Goal: Task Accomplishment & Management: Manage account settings

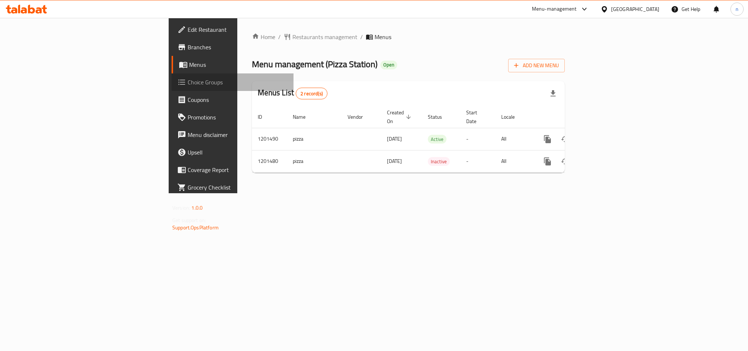
click at [188, 83] on span "Choice Groups" at bounding box center [238, 82] width 100 height 9
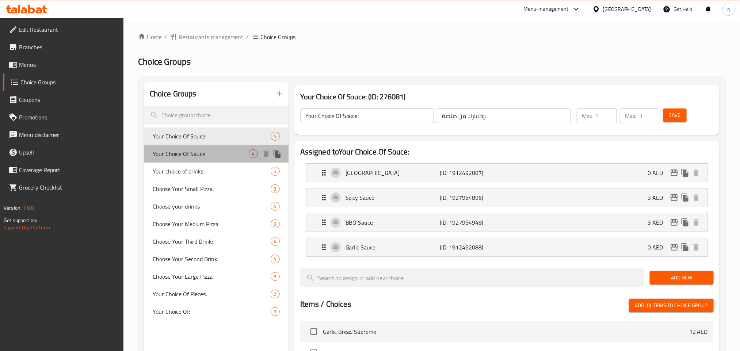
click at [171, 151] on span "Your Choice Of Sauce" at bounding box center [201, 153] width 96 height 9
type input "Your Choice Of Sauce"
type input "إختيارك من صلصة"
type input "0"
type input "4"
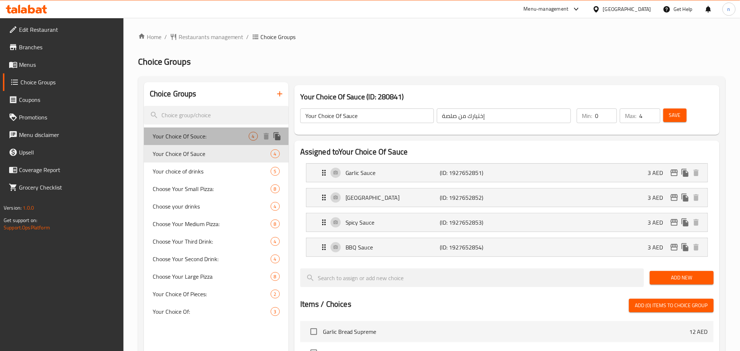
click at [175, 137] on span "Your Choice Of Souce:" at bounding box center [201, 136] width 96 height 9
type input "Your Choice Of Souce:"
type input "إختيارك من صلصة:"
type input "1"
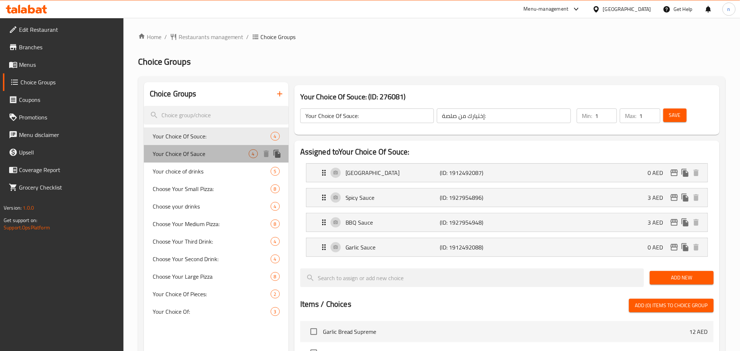
click at [193, 158] on span "Your Choice Of Sauce" at bounding box center [201, 153] width 96 height 9
type input "Your Choice Of Sauce"
type input "إختيارك من صلصة"
type input "0"
type input "4"
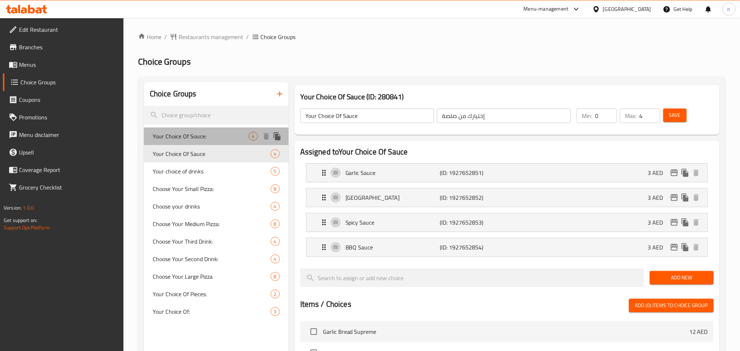
click at [194, 139] on span "Your Choice Of Souce:" at bounding box center [201, 136] width 96 height 9
type input "Your Choice Of Souce:"
type input "إختيارك من صلصة:"
type input "1"
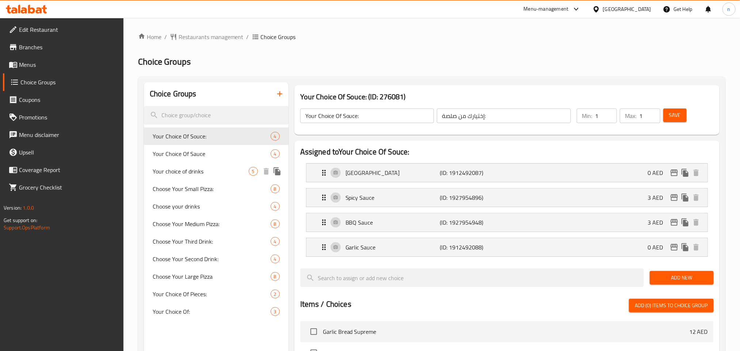
click at [200, 173] on span "Your choice of drinks" at bounding box center [201, 171] width 96 height 9
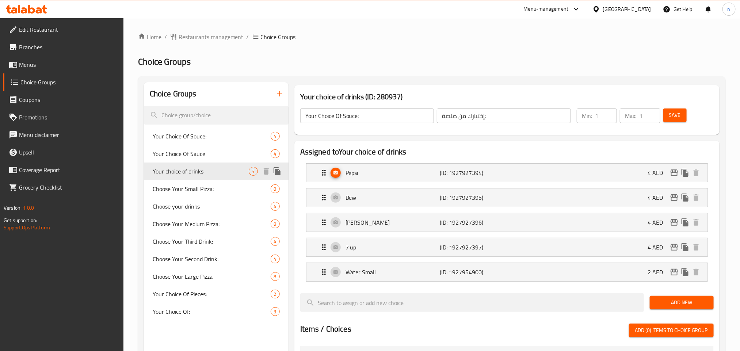
type input "Your choice of drinks"
type input "إختيارك من مشروبات"
type input "0"
type input "5"
click at [27, 12] on icon at bounding box center [24, 10] width 6 height 6
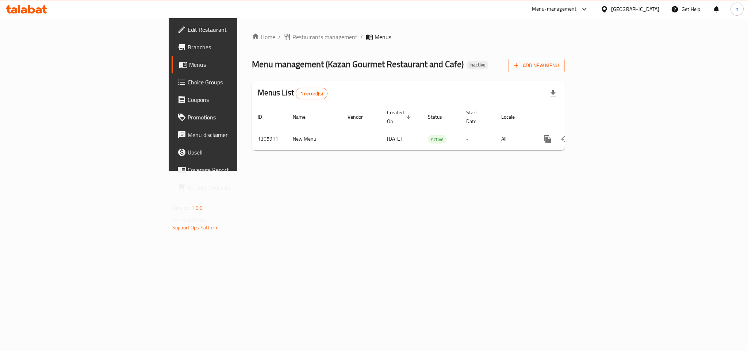
click at [619, 9] on div "[GEOGRAPHIC_DATA]" at bounding box center [635, 9] width 48 height 8
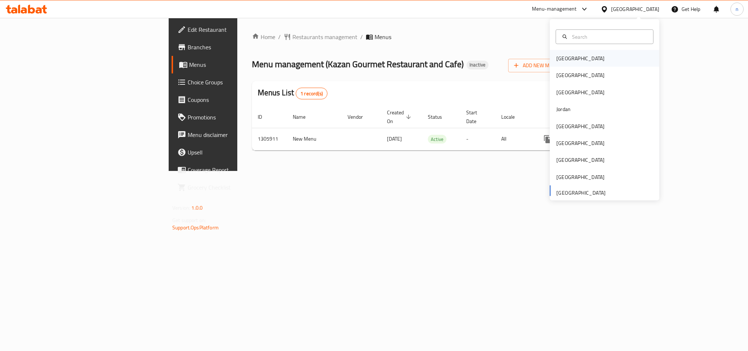
click at [587, 66] on div "[GEOGRAPHIC_DATA]" at bounding box center [605, 58] width 110 height 17
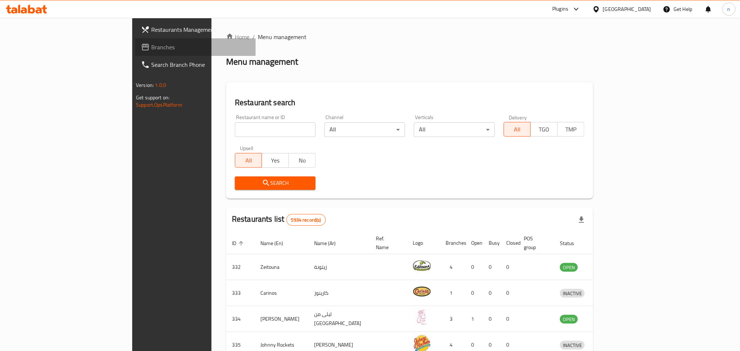
click at [151, 49] on span "Branches" at bounding box center [200, 47] width 99 height 9
